Goal: Use online tool/utility: Use online tool/utility

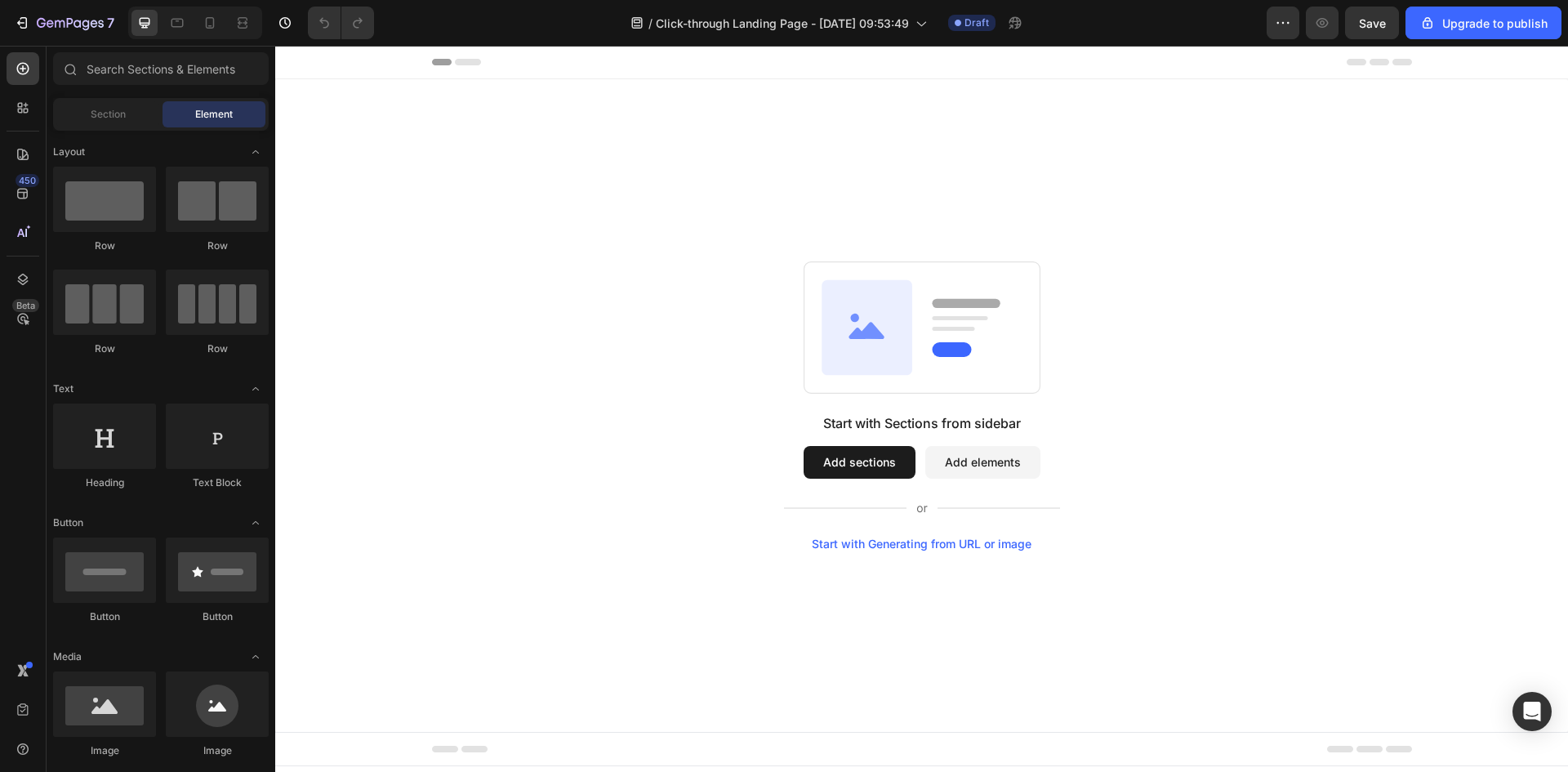
click at [870, 461] on button "Add sections" at bounding box center [859, 462] width 112 height 32
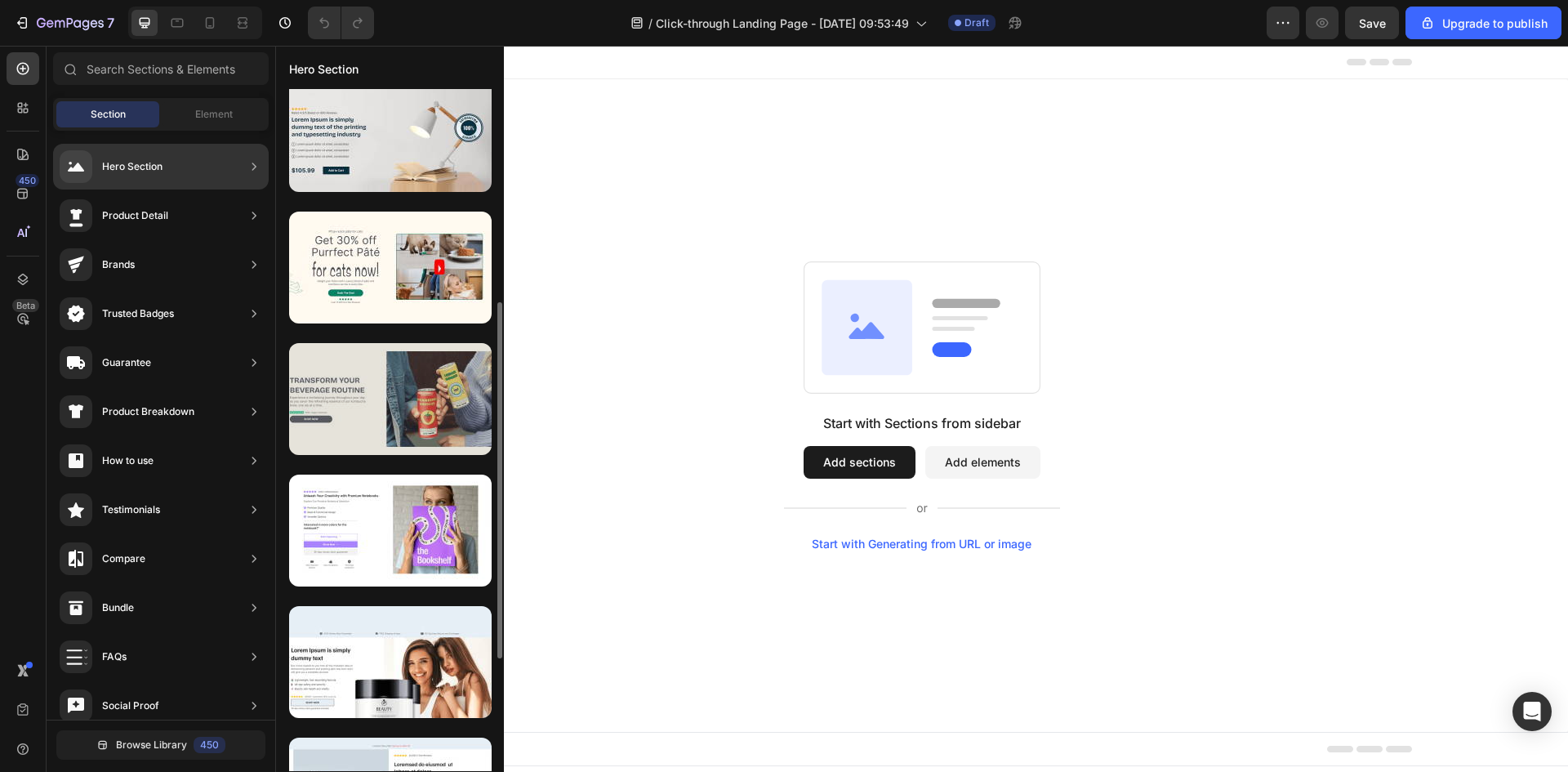
scroll to position [571, 0]
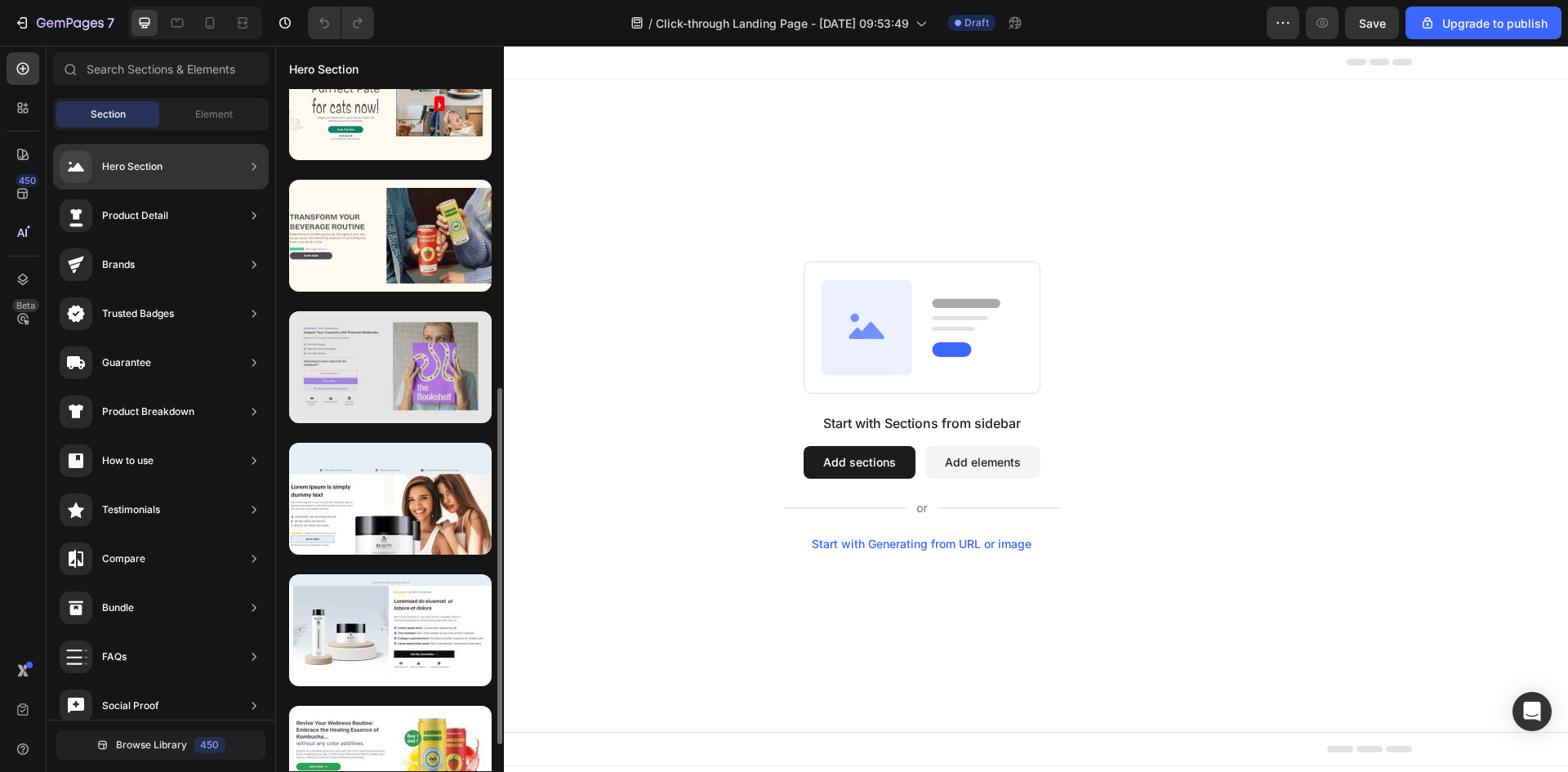
click at [386, 368] on div at bounding box center [390, 367] width 203 height 112
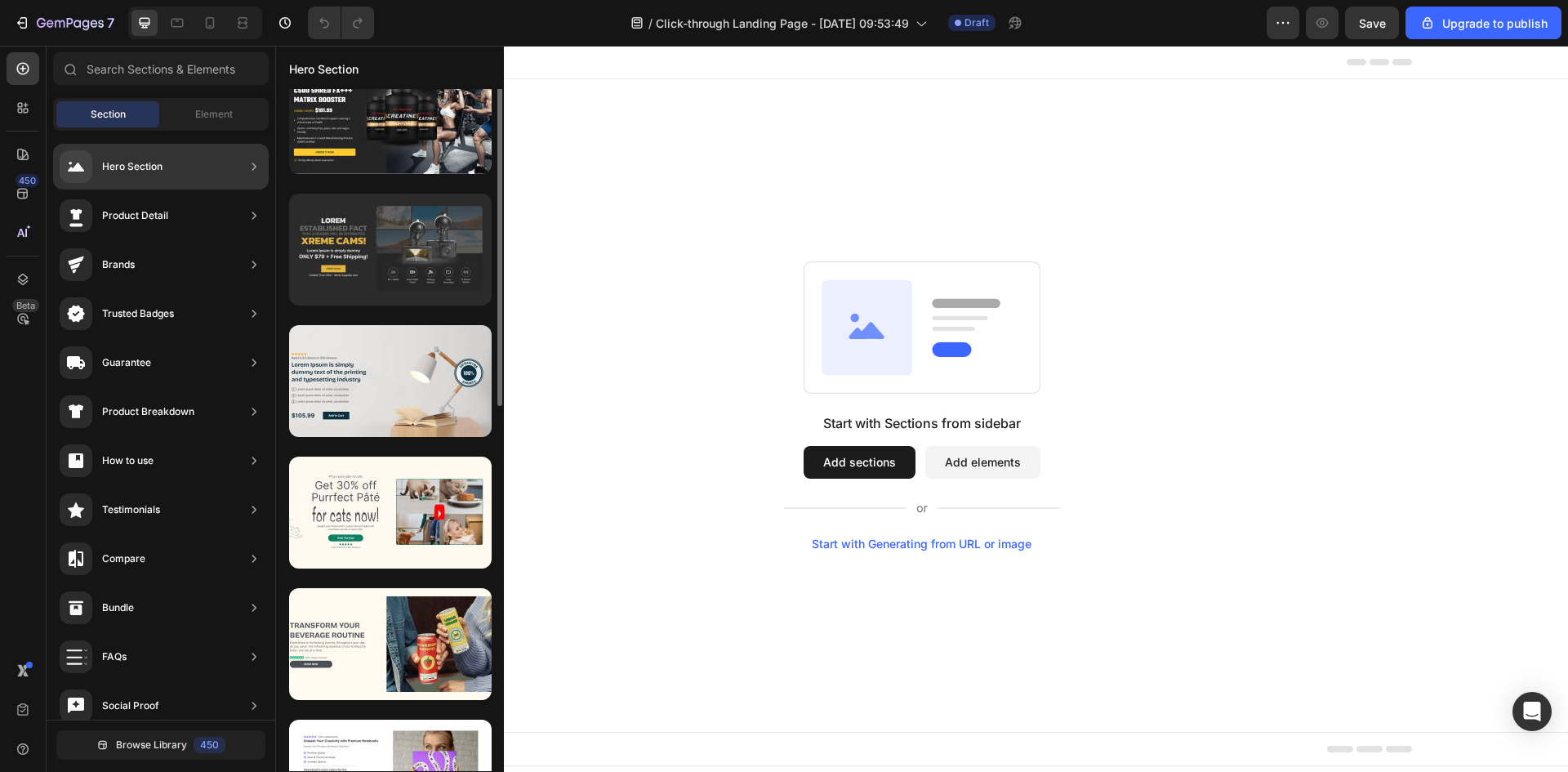
scroll to position [0, 0]
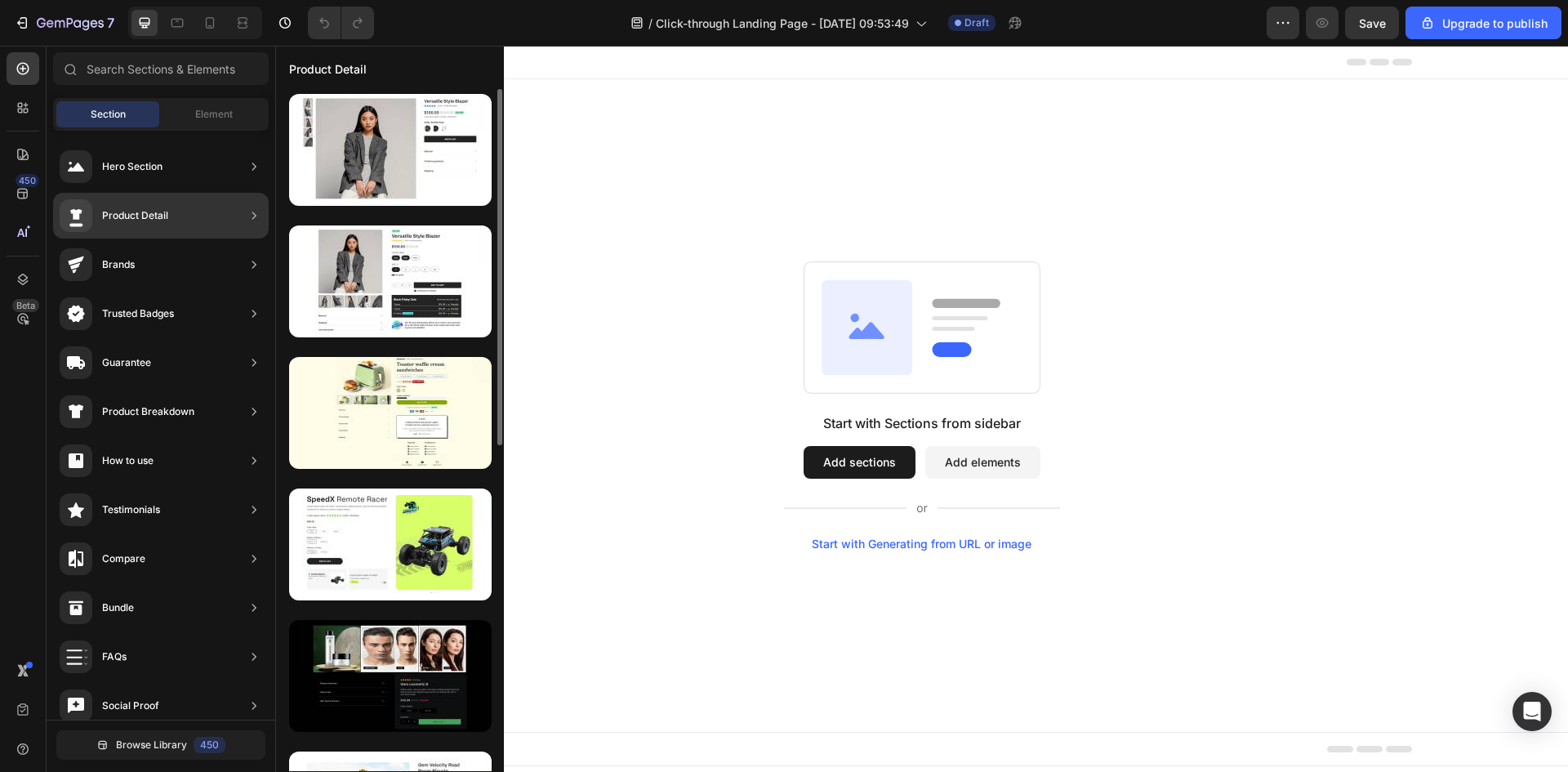
click at [204, 230] on div "Product Detail" at bounding box center [161, 215] width 215 height 46
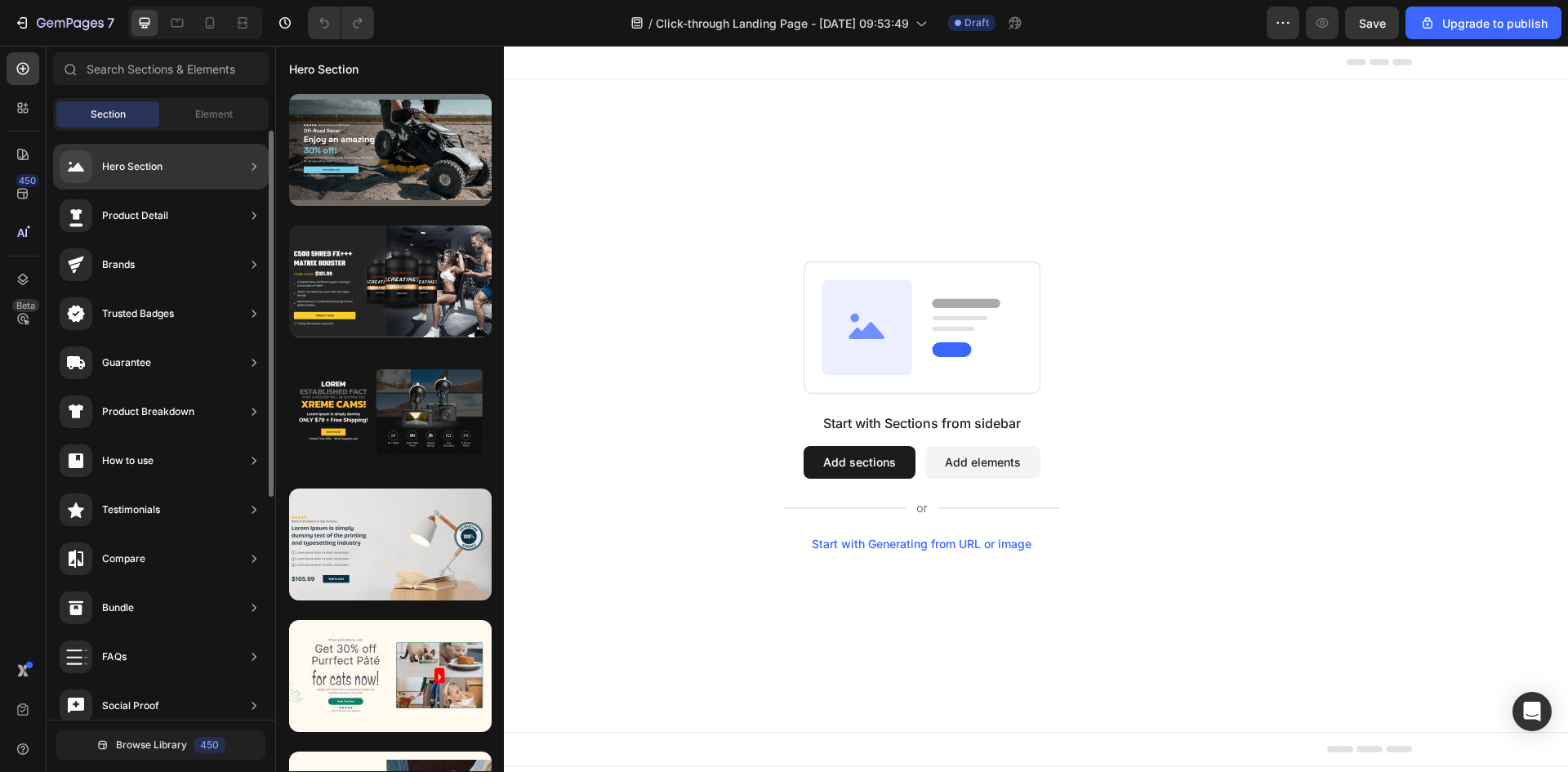
click at [181, 167] on div "Hero Section" at bounding box center [161, 166] width 215 height 46
click at [259, 160] on icon at bounding box center [254, 166] width 17 height 17
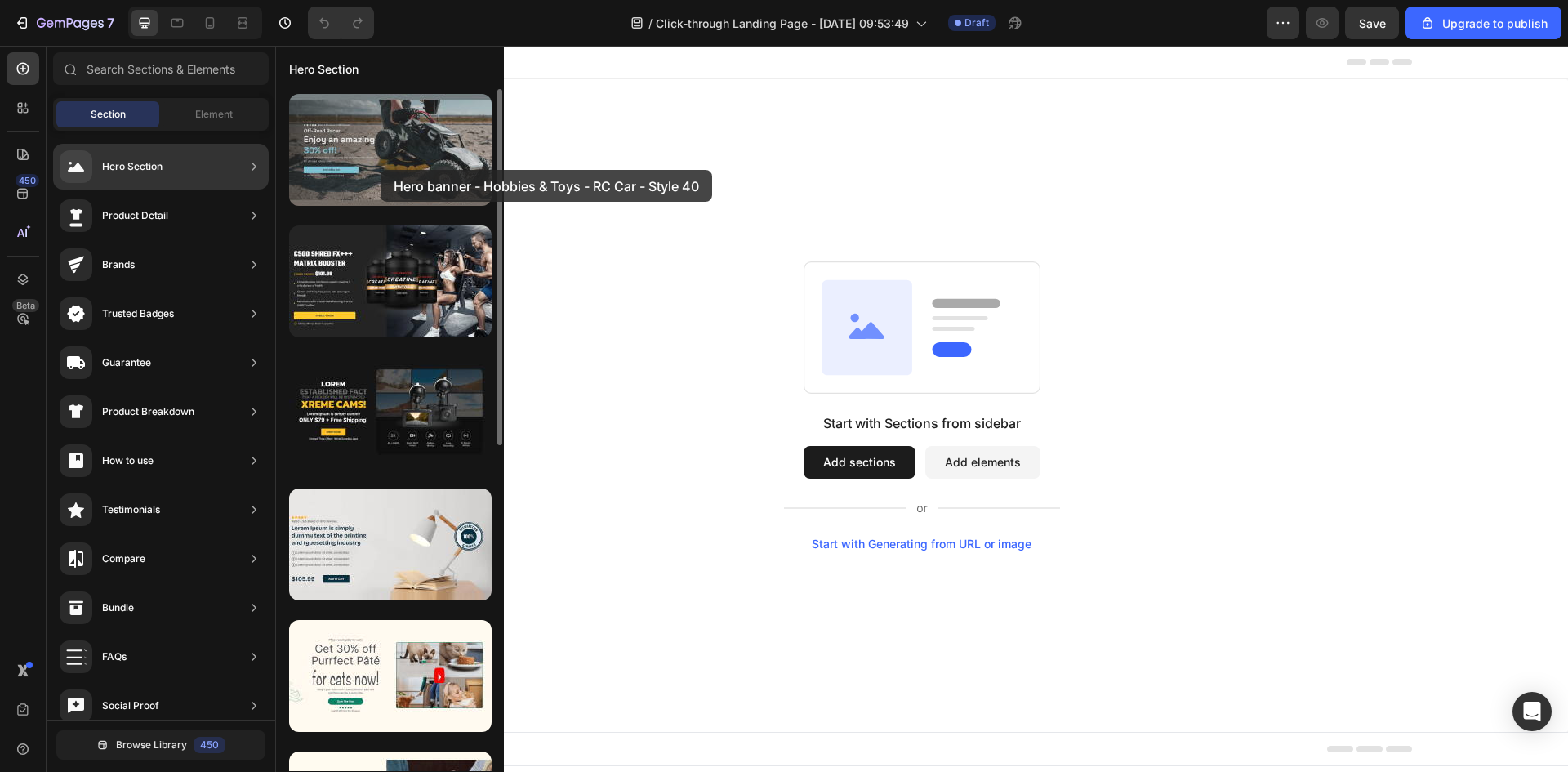
click at [381, 170] on div at bounding box center [390, 150] width 203 height 112
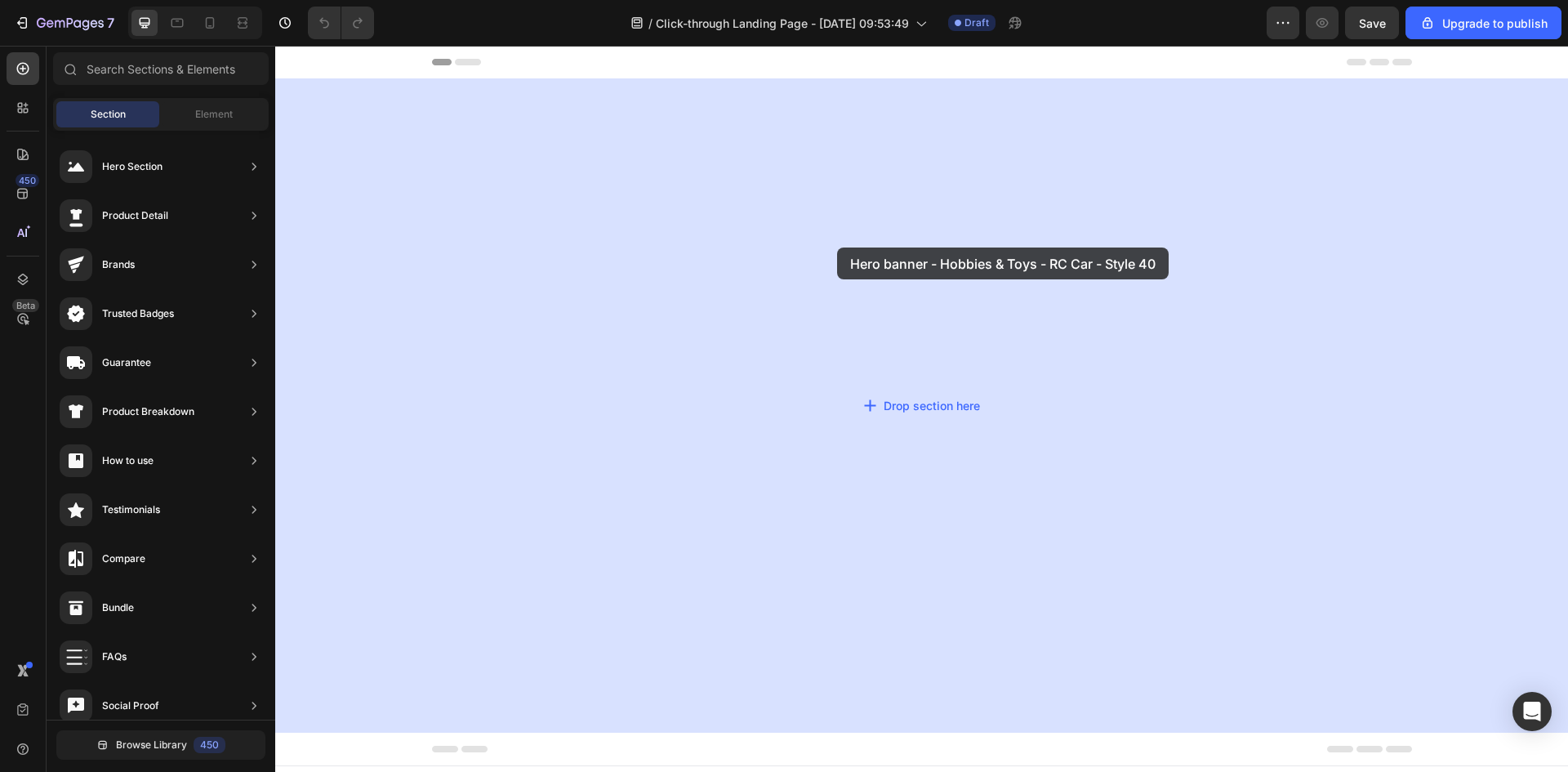
drag, startPoint x: 656, startPoint y: 215, endPoint x: 837, endPoint y: 248, distance: 184.0
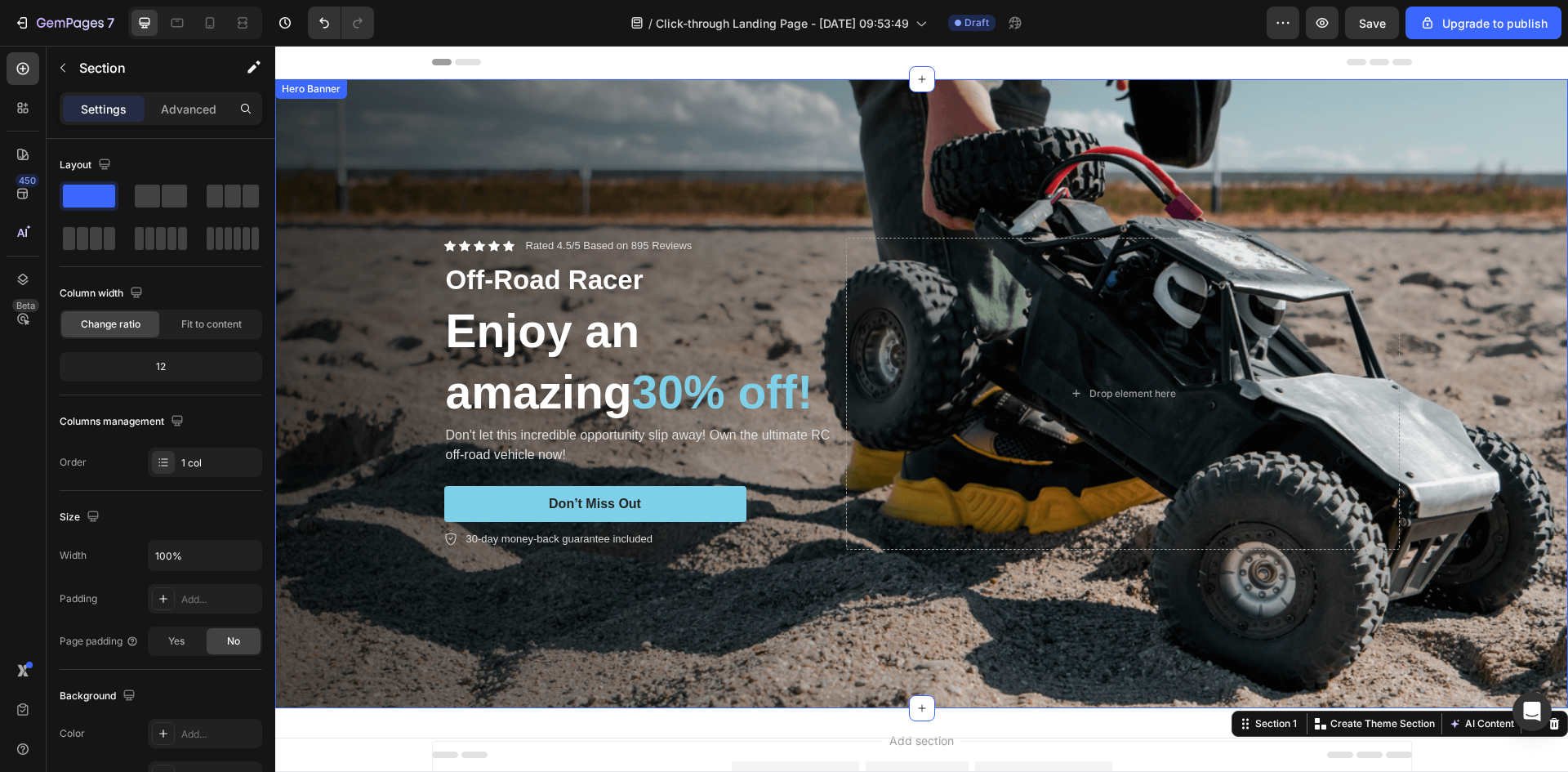
click at [652, 125] on div "Background Image" at bounding box center [921, 393] width 1293 height 629
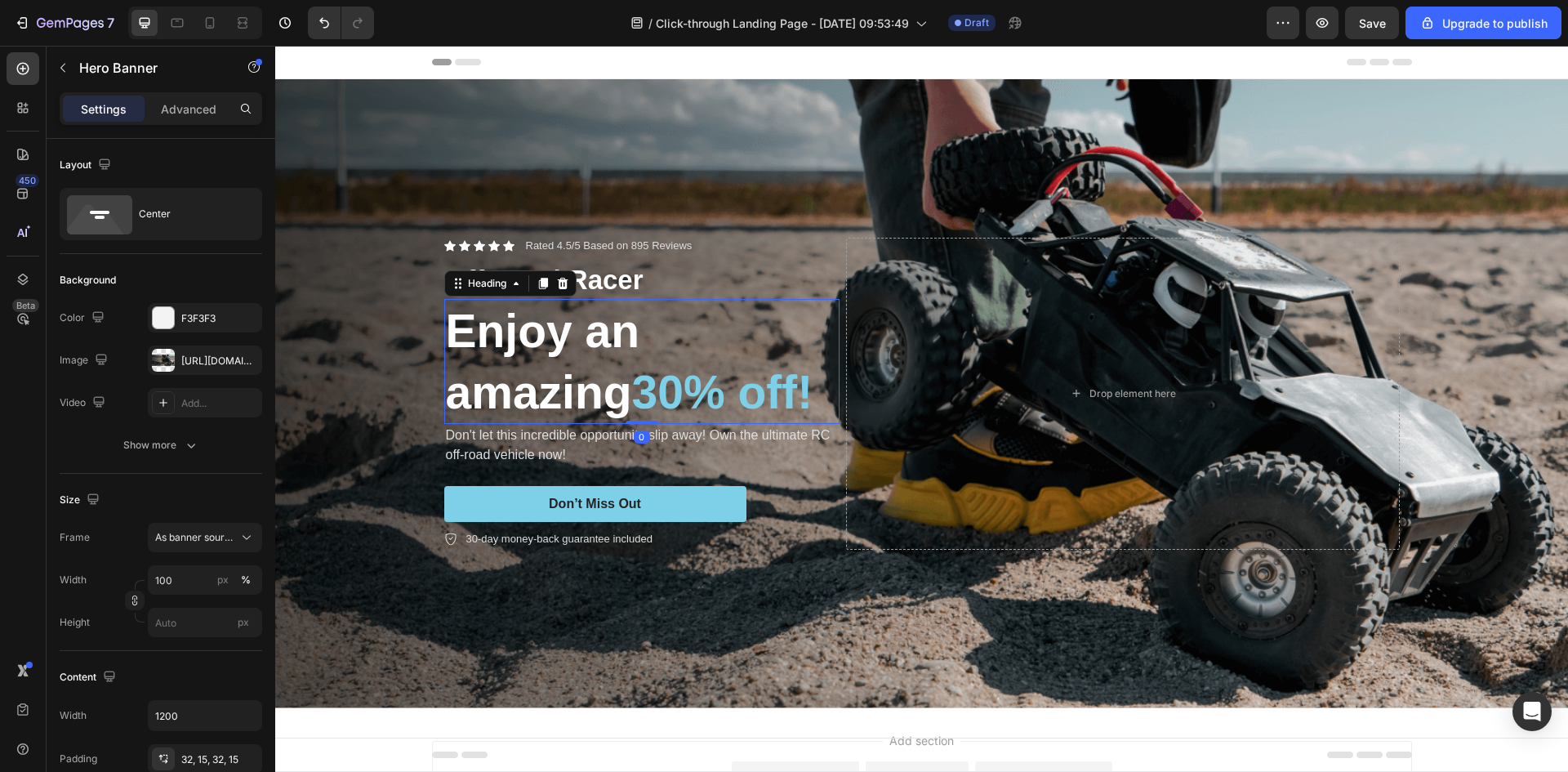
click at [625, 327] on h2 "Enjoy an amazing 30% off!" at bounding box center [642, 360] width 395 height 124
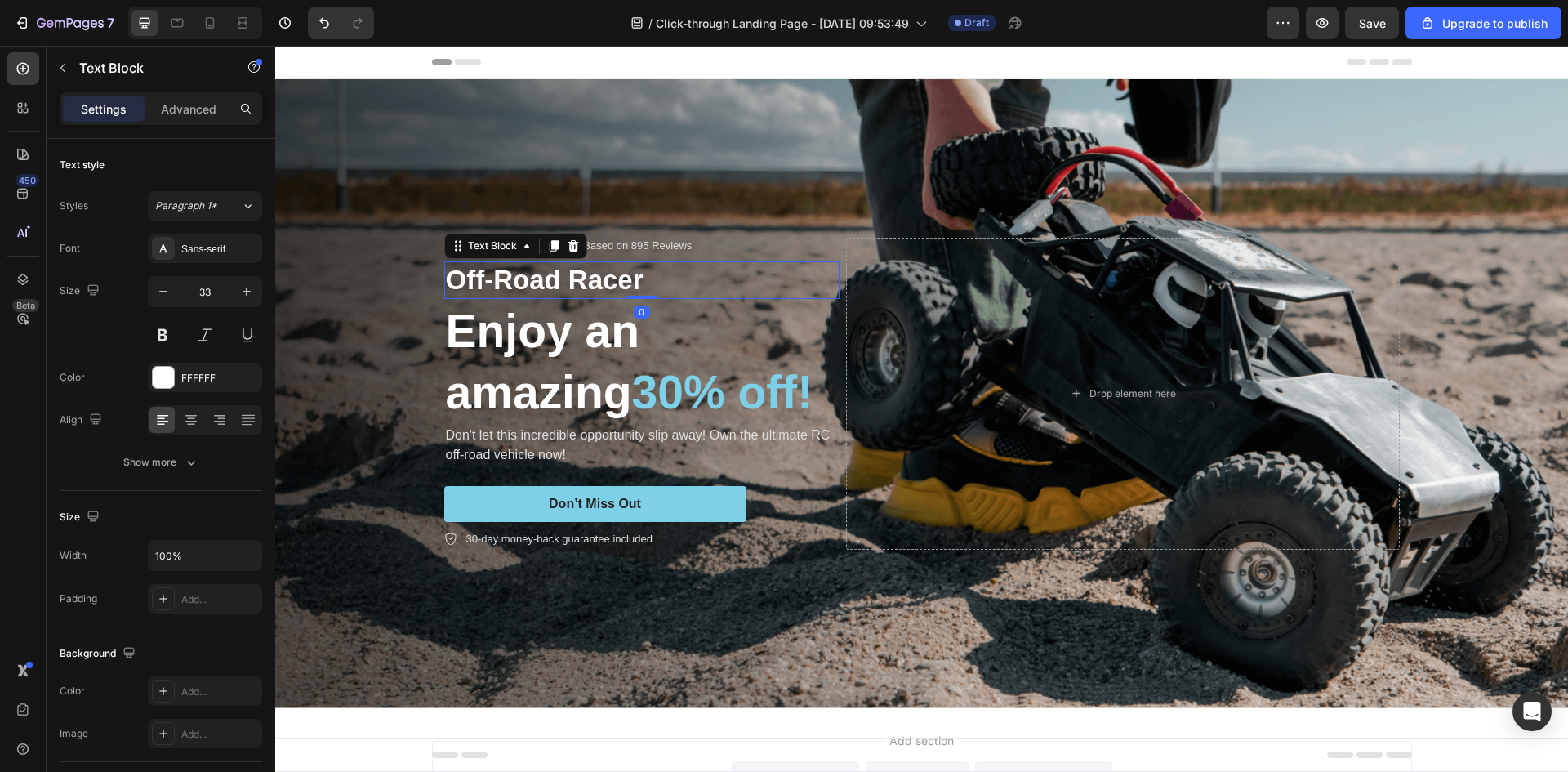
click at [600, 282] on p "Off-Road Racer" at bounding box center [642, 281] width 392 height 35
click at [620, 342] on h2 "Enjoy an amazing 30% off!" at bounding box center [642, 360] width 395 height 124
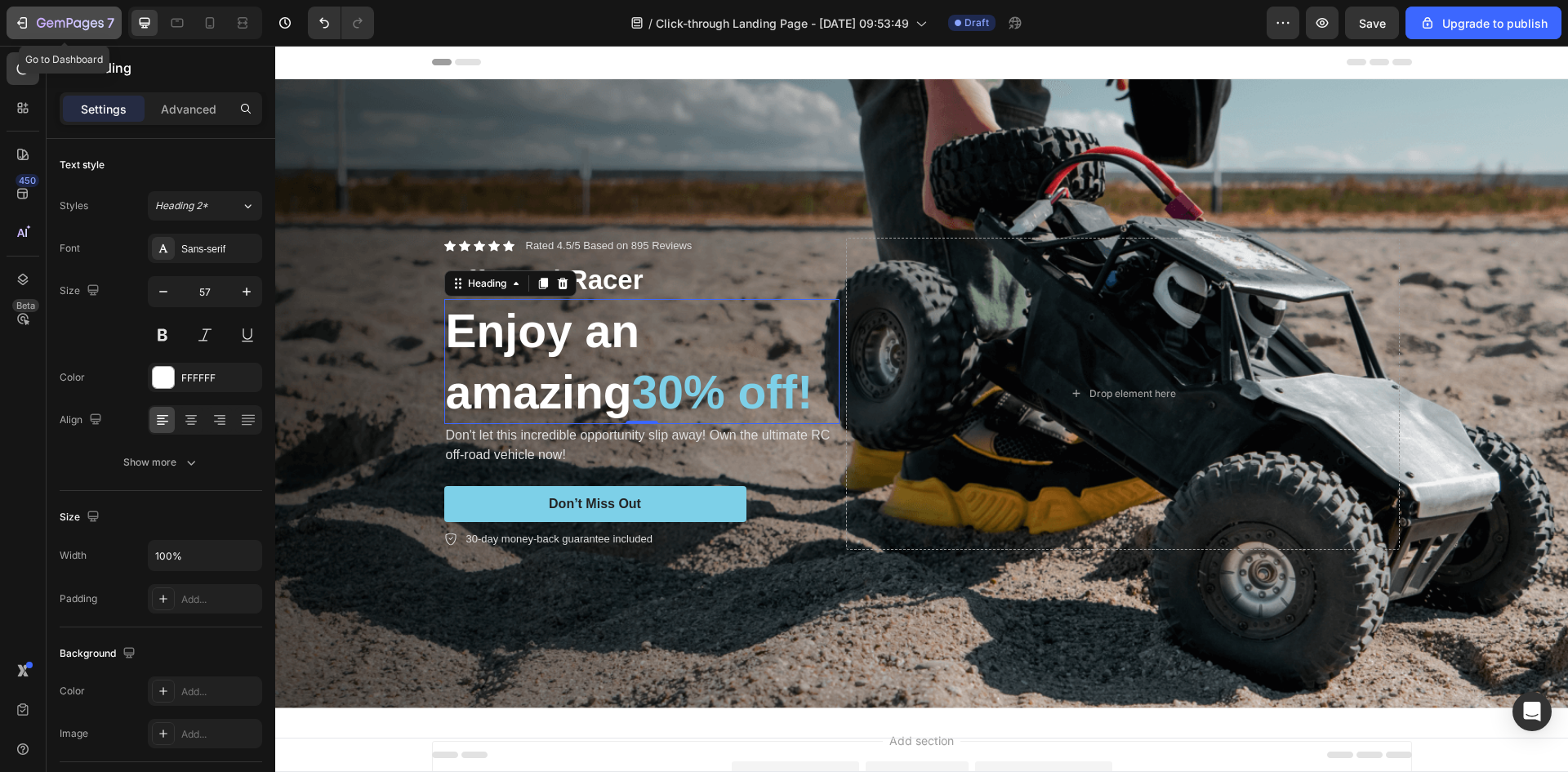
click at [13, 17] on button "7" at bounding box center [65, 23] width 115 height 32
